Goal: Task Accomplishment & Management: Manage account settings

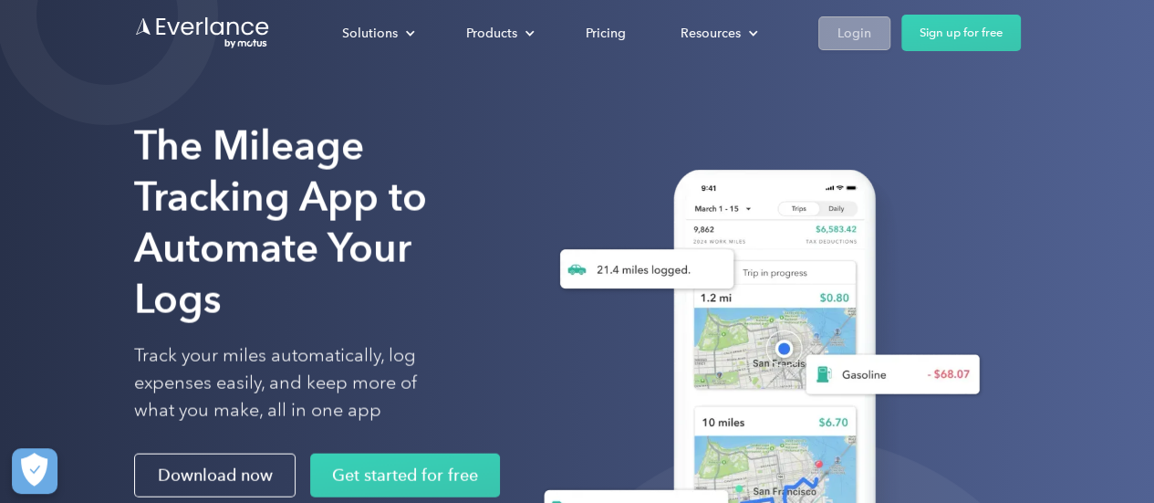
click at [858, 23] on div "Login" at bounding box center [854, 33] width 34 height 23
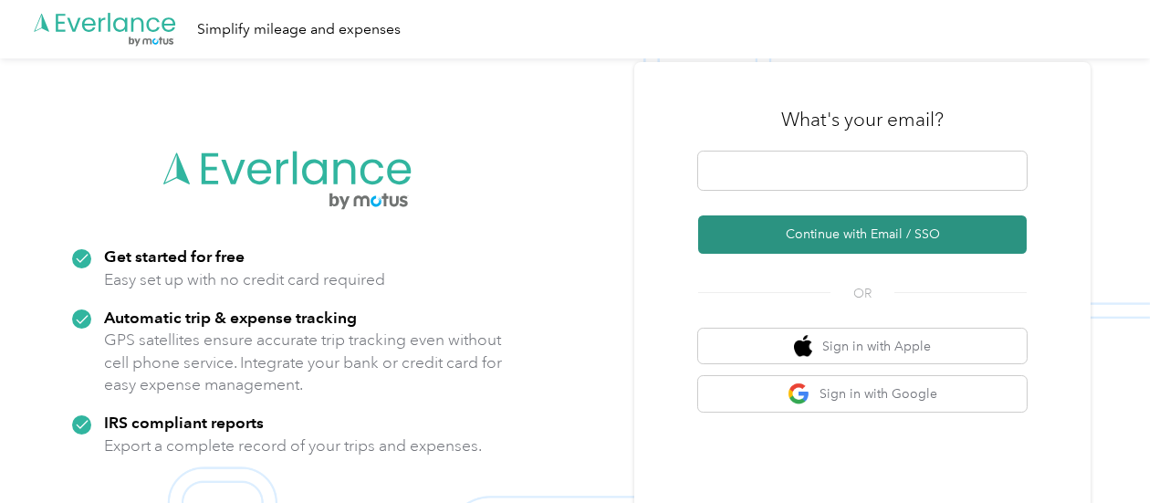
click at [875, 246] on button "Continue with Email / SSO" at bounding box center [862, 234] width 328 height 38
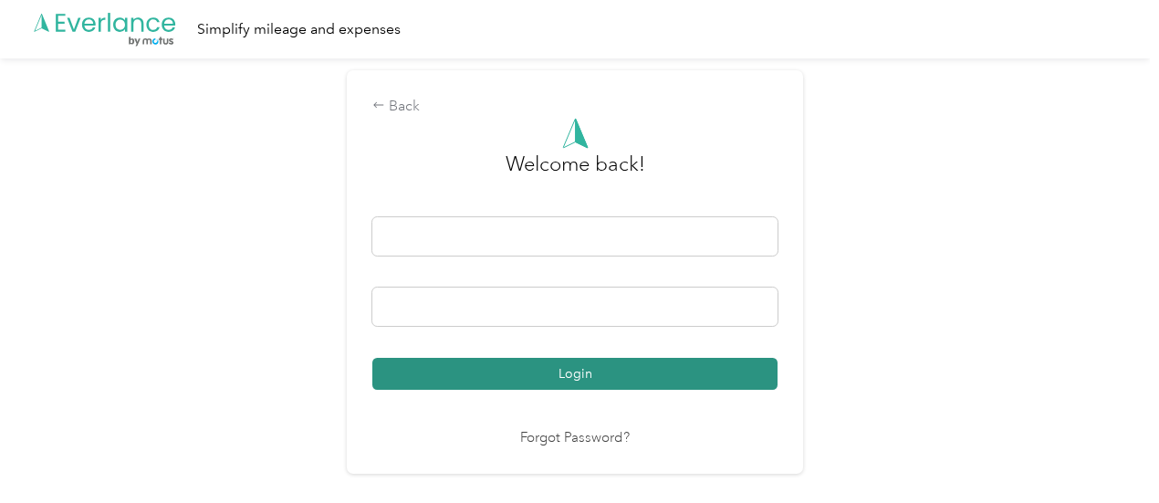
click at [570, 373] on button "Login" at bounding box center [574, 374] width 405 height 32
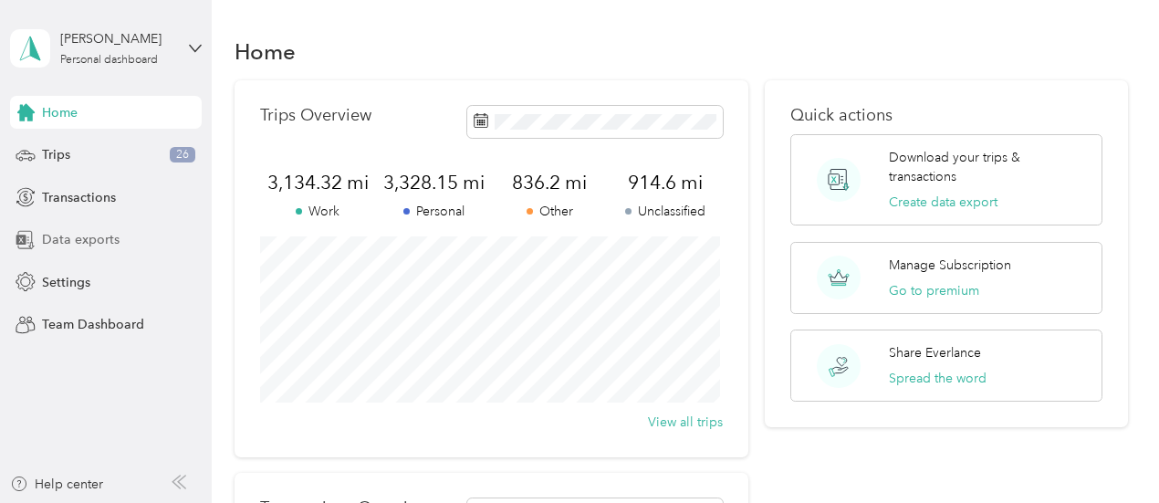
click at [86, 234] on span "Data exports" at bounding box center [81, 239] width 78 height 19
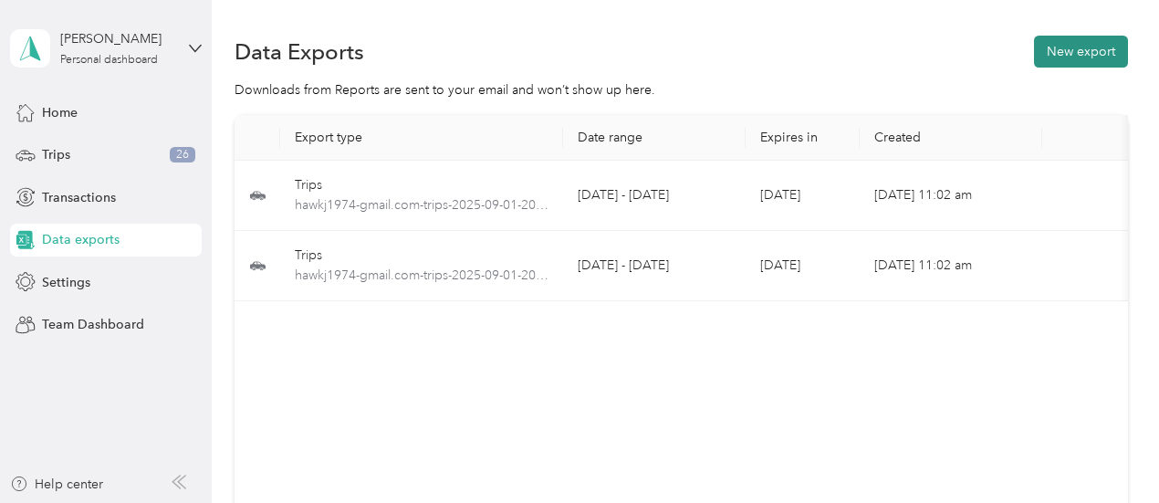
click at [1060, 61] on button "New export" at bounding box center [1081, 52] width 94 height 32
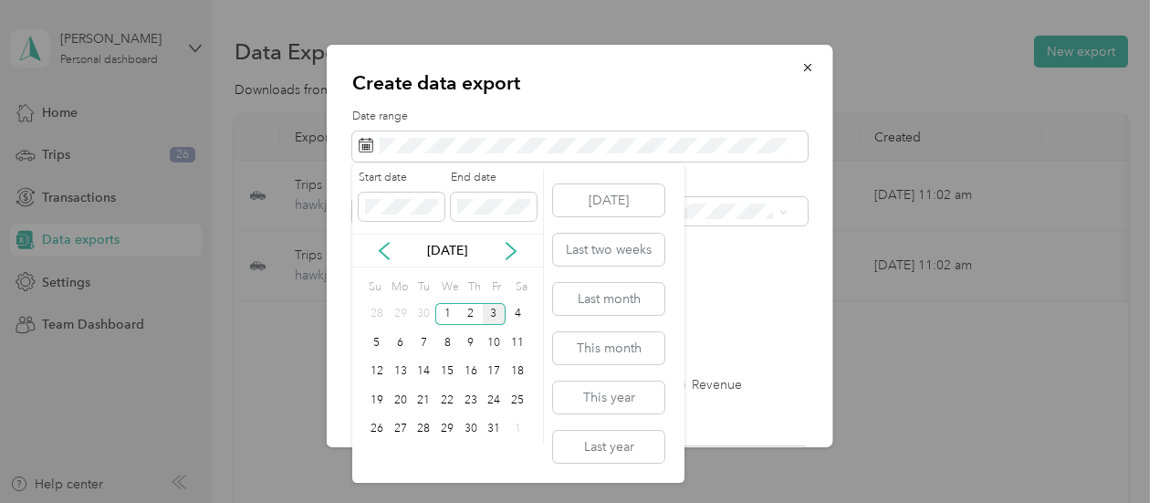
click at [369, 248] on div "[DATE]" at bounding box center [447, 250] width 191 height 19
click at [383, 249] on icon at bounding box center [384, 251] width 18 height 18
click at [422, 400] on div "23" at bounding box center [423, 400] width 24 height 23
click at [516, 401] on div "27" at bounding box center [517, 400] width 24 height 23
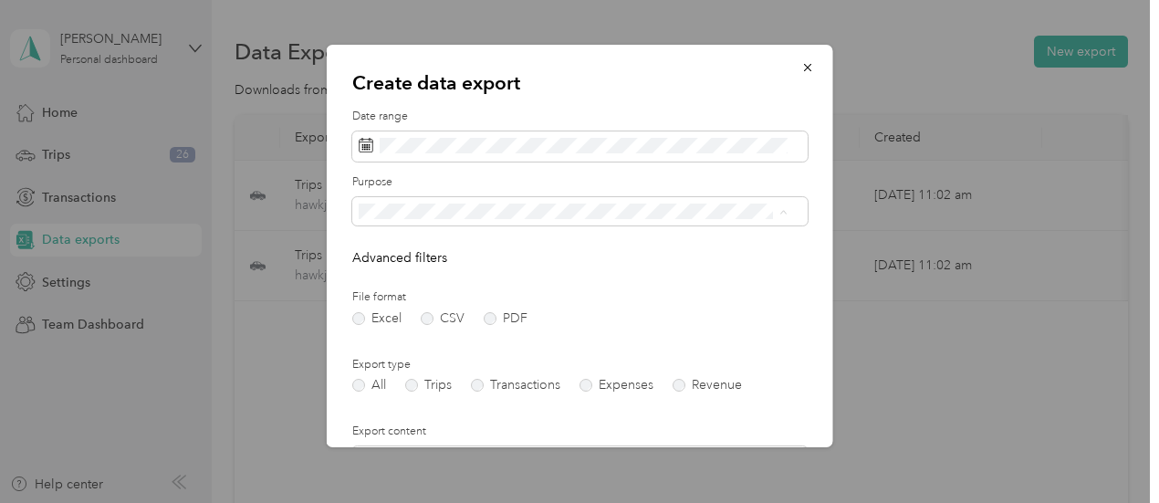
click at [428, 406] on li "REPS: Aggregated (1364T + 1704C)" at bounding box center [573, 403] width 442 height 32
click at [485, 322] on label "PDF" at bounding box center [505, 318] width 44 height 13
click at [427, 387] on label "Trips" at bounding box center [428, 385] width 47 height 13
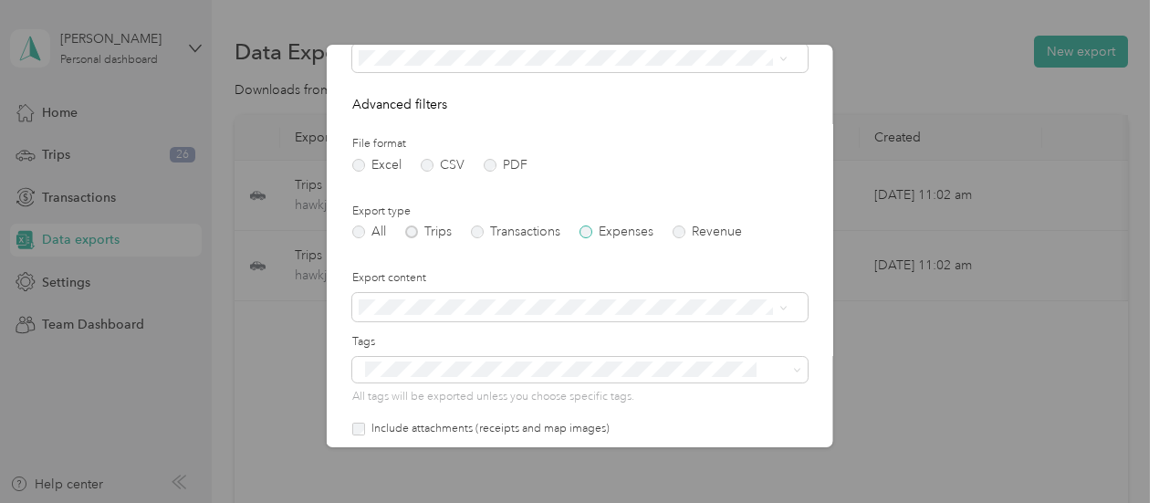
scroll to position [274, 0]
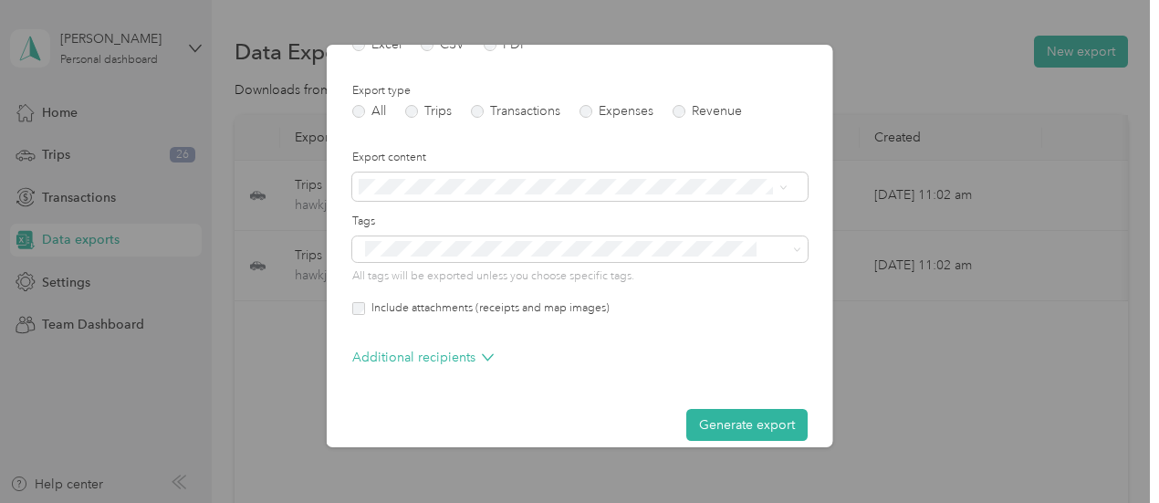
click at [456, 307] on label "Include attachments (receipts and map images)" at bounding box center [487, 308] width 244 height 16
click at [717, 427] on button "Generate export" at bounding box center [746, 425] width 121 height 32
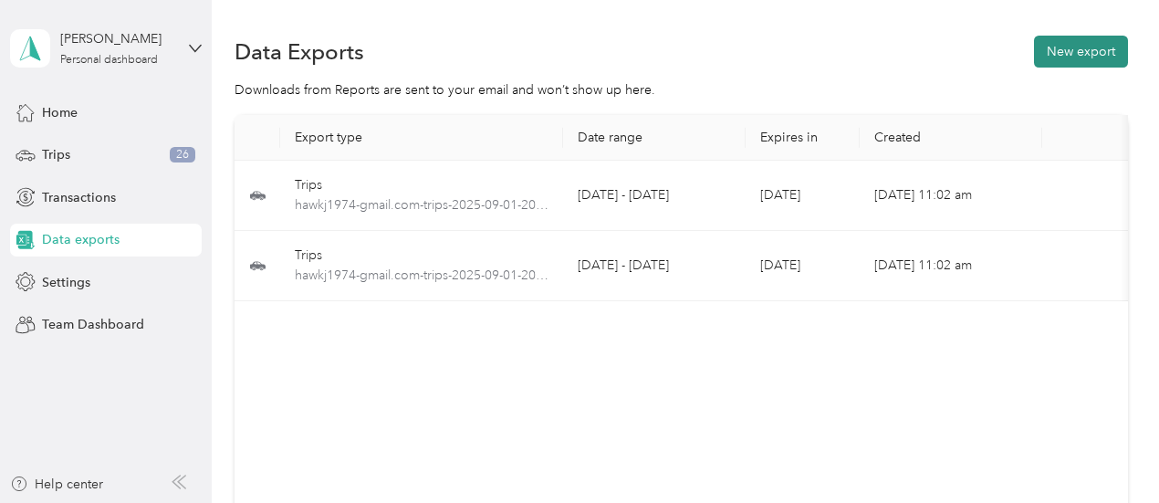
click at [1053, 50] on button "New export" at bounding box center [1081, 52] width 94 height 32
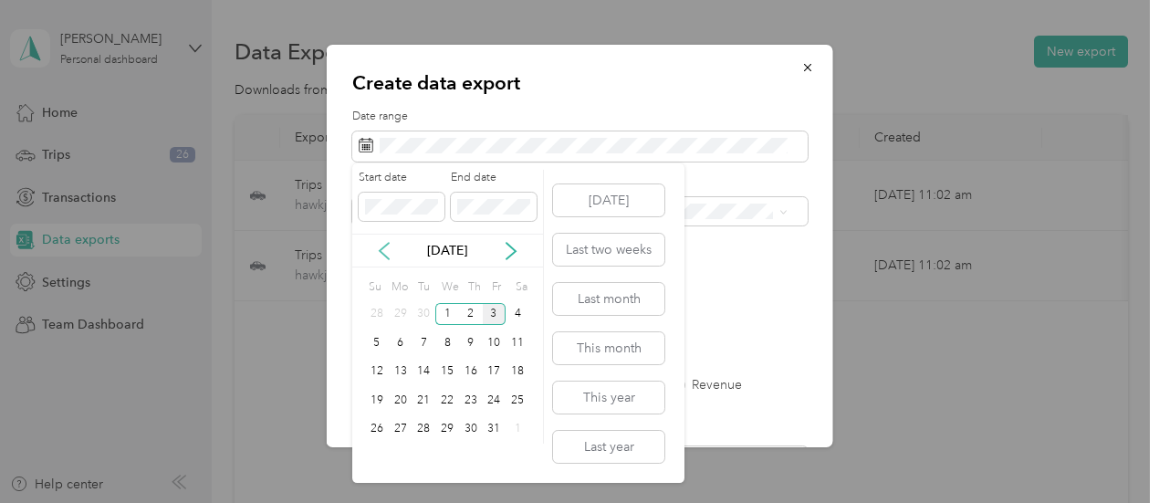
click at [389, 256] on icon at bounding box center [384, 251] width 18 height 18
click at [416, 400] on div "23" at bounding box center [423, 400] width 24 height 23
click at [513, 396] on div "27" at bounding box center [517, 400] width 24 height 23
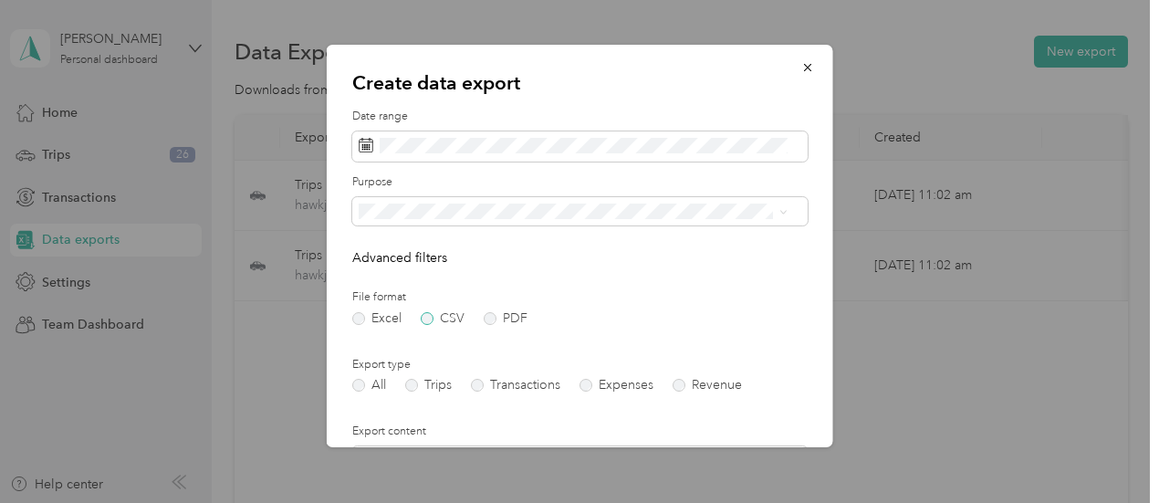
click at [431, 322] on label "CSV" at bounding box center [443, 318] width 44 height 13
click at [424, 381] on label "Trips" at bounding box center [428, 385] width 47 height 13
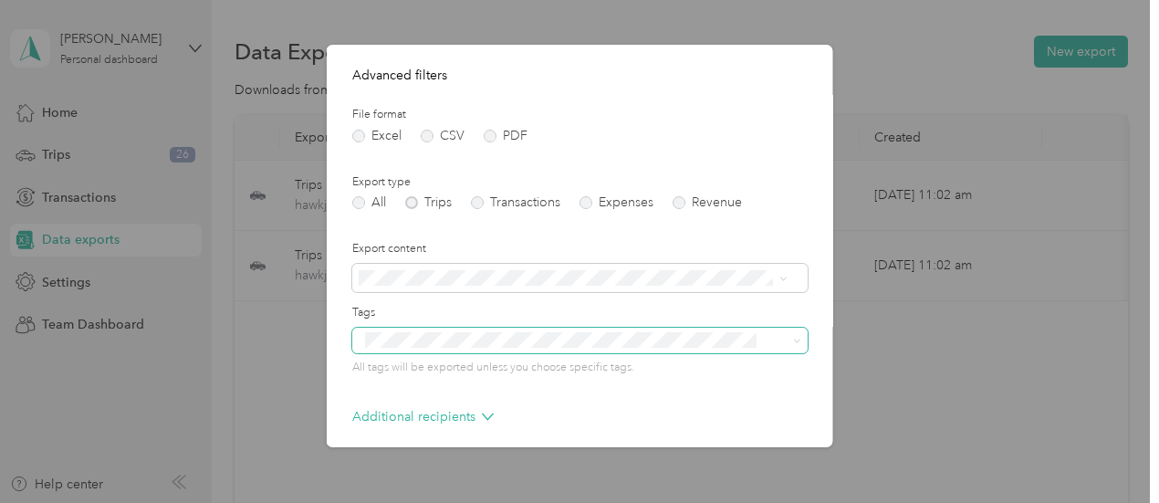
scroll to position [261, 0]
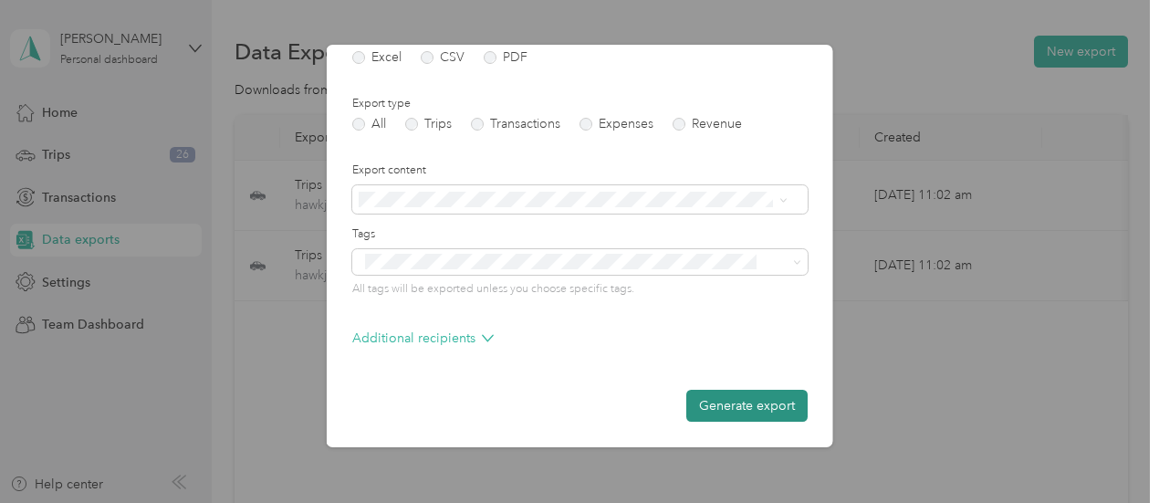
click at [748, 404] on button "Generate export" at bounding box center [746, 406] width 121 height 32
